Goal: Navigation & Orientation: Find specific page/section

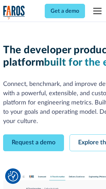
scroll to position [39, 0]
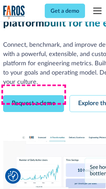
click at [34, 95] on link "Request a demo" at bounding box center [33, 103] width 61 height 17
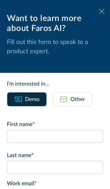
click at [99, 11] on icon at bounding box center [101, 11] width 5 height 5
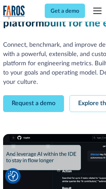
click at [90, 95] on link "Explore the platform" at bounding box center [105, 103] width 73 height 17
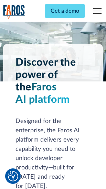
scroll to position [5228, 0]
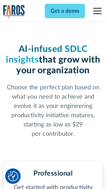
scroll to position [1088, 0]
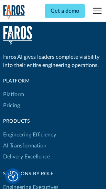
click at [13, 94] on link "Platform" at bounding box center [13, 94] width 21 height 11
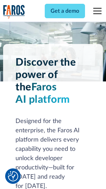
scroll to position [5448, 0]
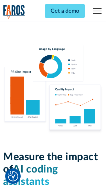
scroll to position [4285, 0]
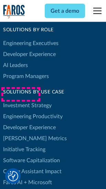
click at [21, 133] on link "[PERSON_NAME] Metrics" at bounding box center [34, 138] width 63 height 11
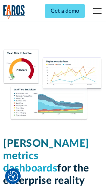
scroll to position [3039, 0]
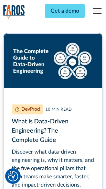
scroll to position [3118, 0]
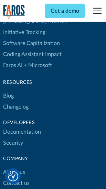
click at [16, 101] on link "Changelog" at bounding box center [15, 106] width 25 height 11
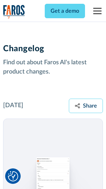
scroll to position [8416, 0]
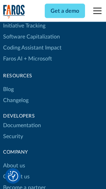
click at [14, 160] on link "About us" at bounding box center [14, 165] width 22 height 11
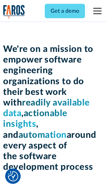
scroll to position [2373, 0]
